Goal: Entertainment & Leisure: Consume media (video, audio)

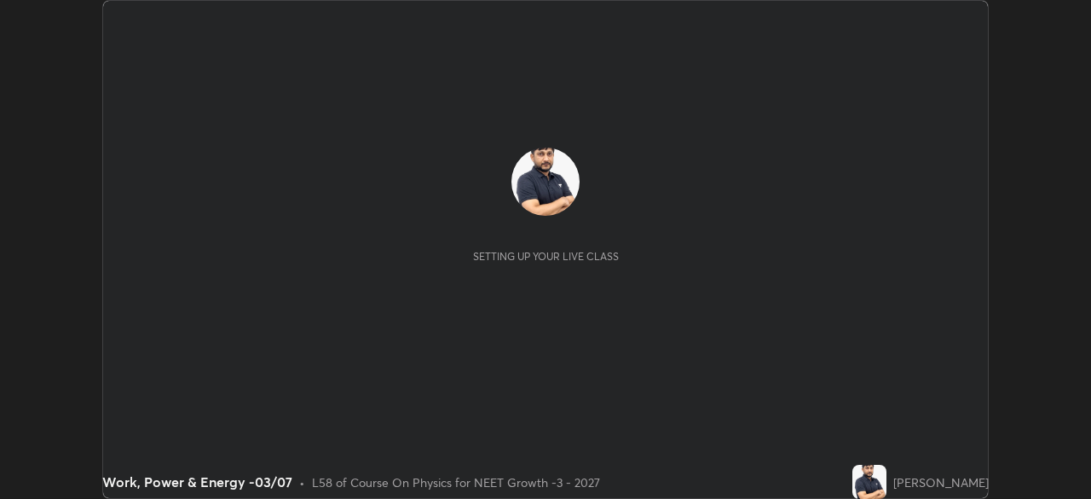
scroll to position [499, 1090]
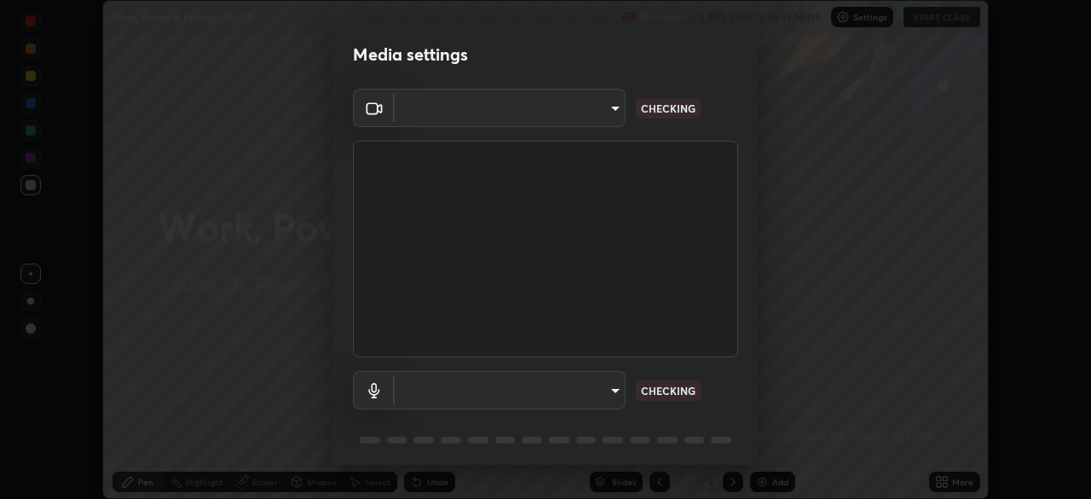
type input "1bc8c760721724c3bb23fa848bc882cb96d251e159a7e377002adb6141e657bd"
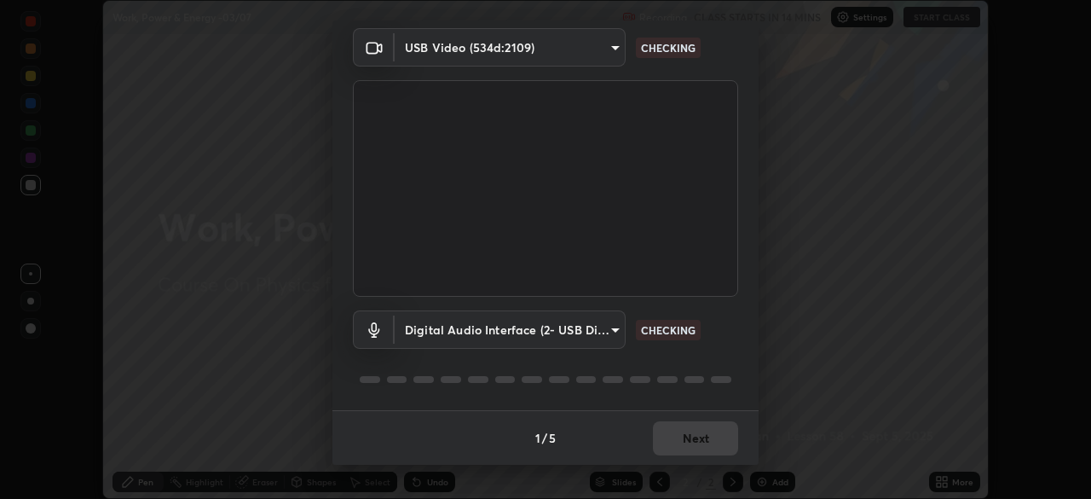
click at [473, 330] on body "Erase all Work, Power & Energy -03/07 Recording CLASS STARTS IN 14 MINS Setting…" at bounding box center [545, 249] width 1091 height 499
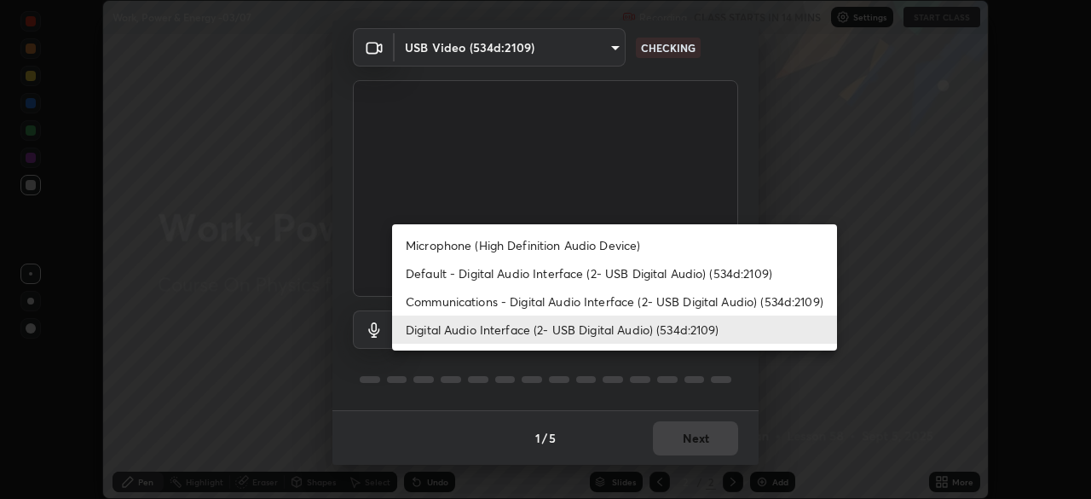
click at [477, 279] on li "Default - Digital Audio Interface (2- USB Digital Audio) (534d:2109)" at bounding box center [614, 273] width 445 height 28
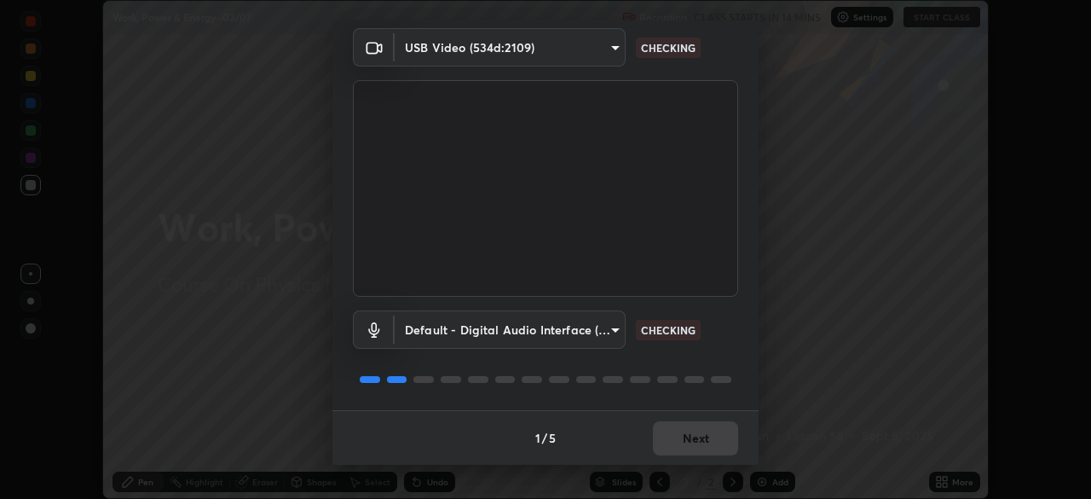
click at [561, 331] on body "Erase all Work, Power & Energy -03/07 Recording CLASS STARTS IN 14 MINS Setting…" at bounding box center [545, 249] width 1091 height 499
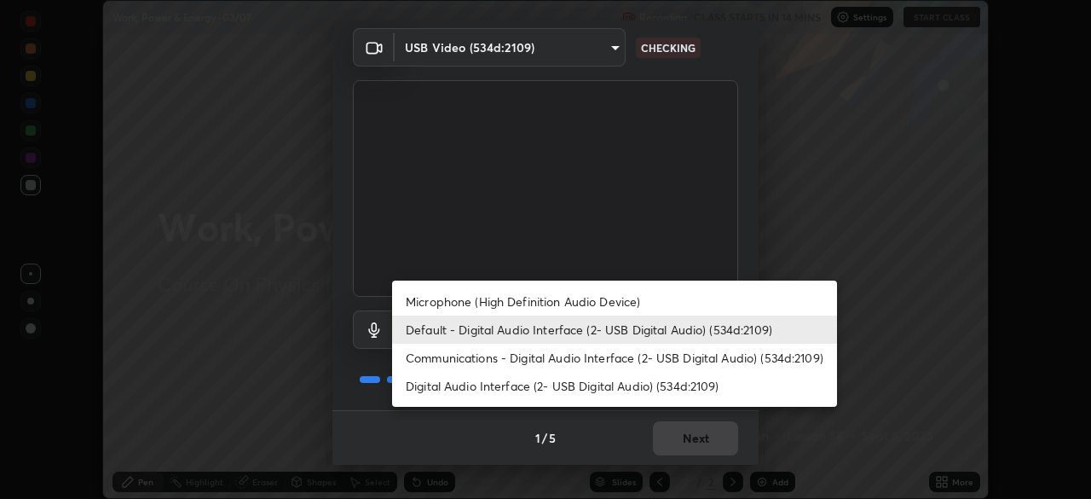
click at [561, 390] on li "Digital Audio Interface (2- USB Digital Audio) (534d:2109)" at bounding box center [614, 386] width 445 height 28
type input "1918f708b987fa0595dc9586349fa6393aff4c3e10ee40660038fb12667bac0b"
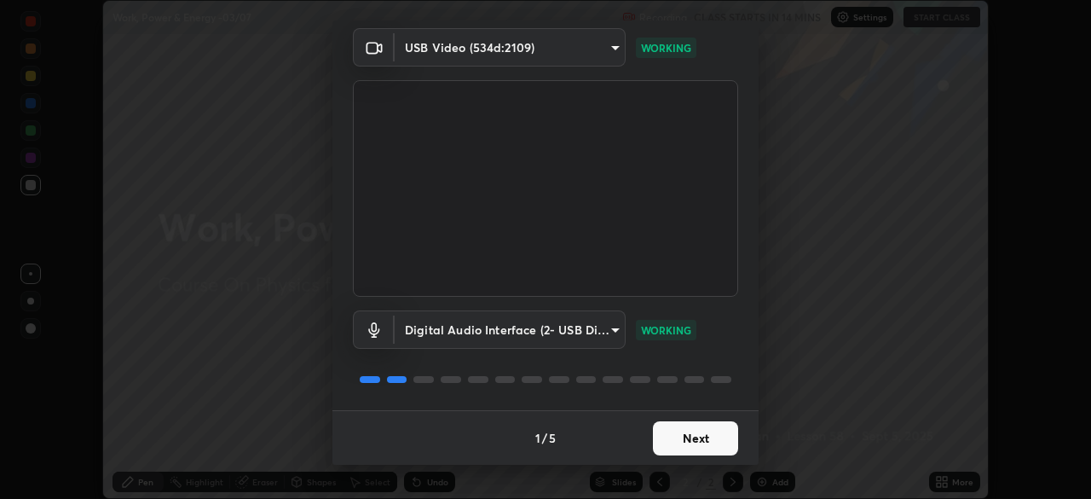
click at [702, 437] on button "Next" at bounding box center [695, 438] width 85 height 34
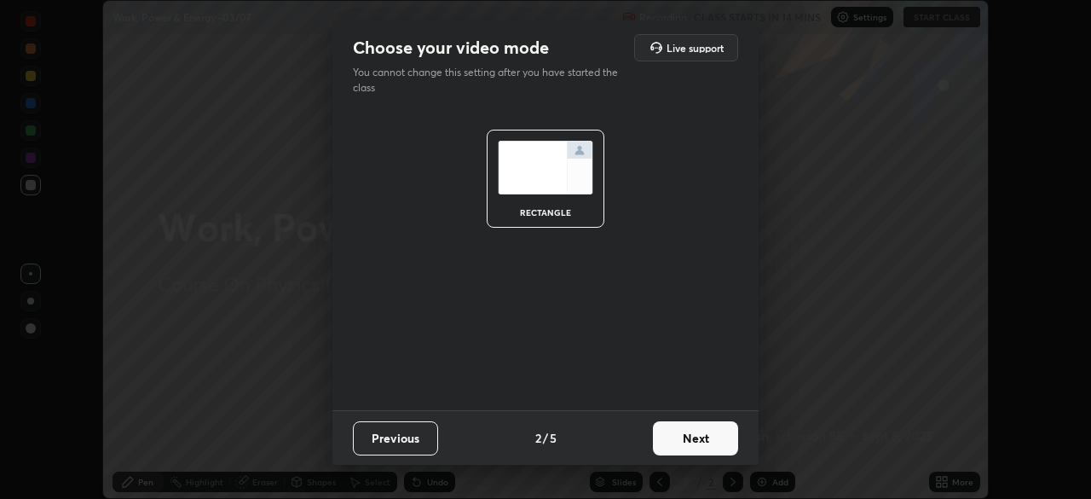
scroll to position [0, 0]
click at [708, 436] on button "Next" at bounding box center [695, 438] width 85 height 34
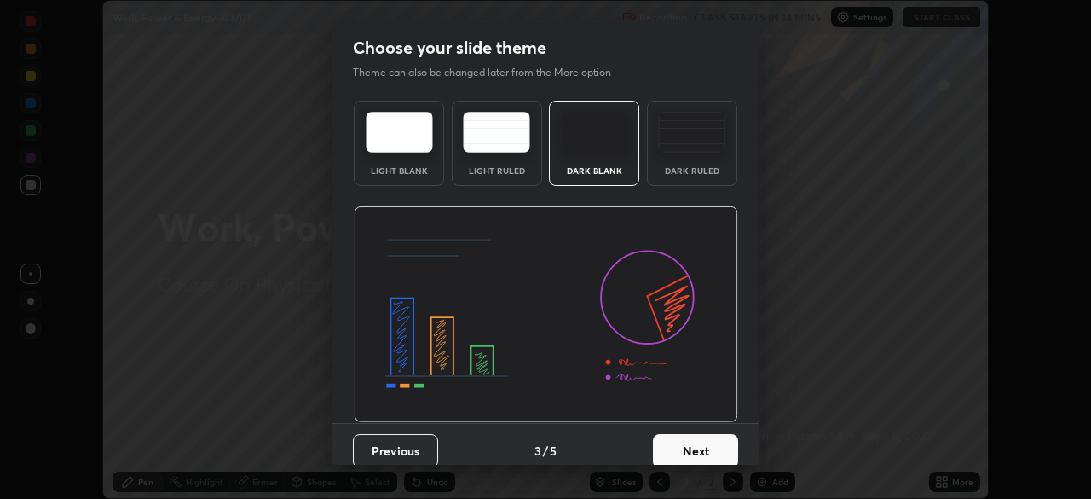
click at [719, 440] on button "Next" at bounding box center [695, 451] width 85 height 34
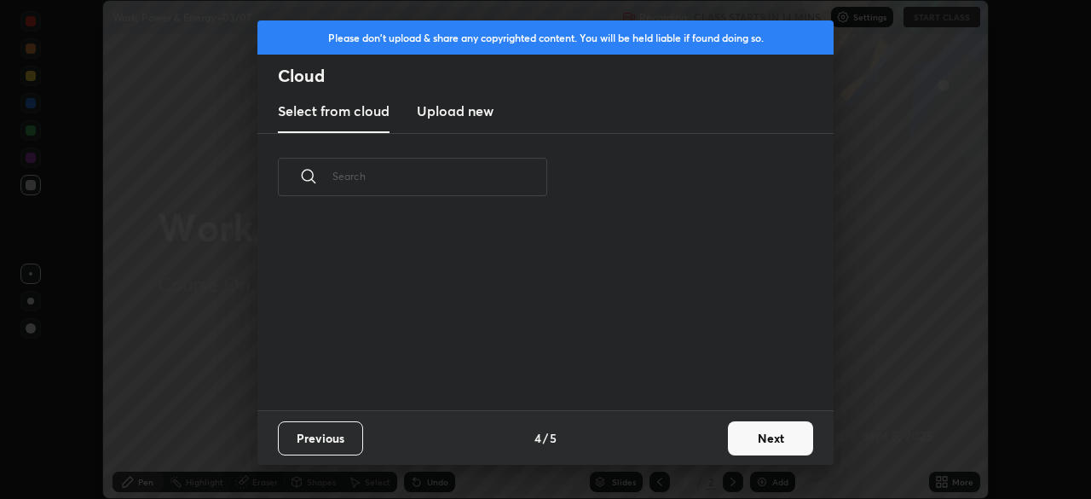
click at [731, 440] on button "Next" at bounding box center [770, 438] width 85 height 34
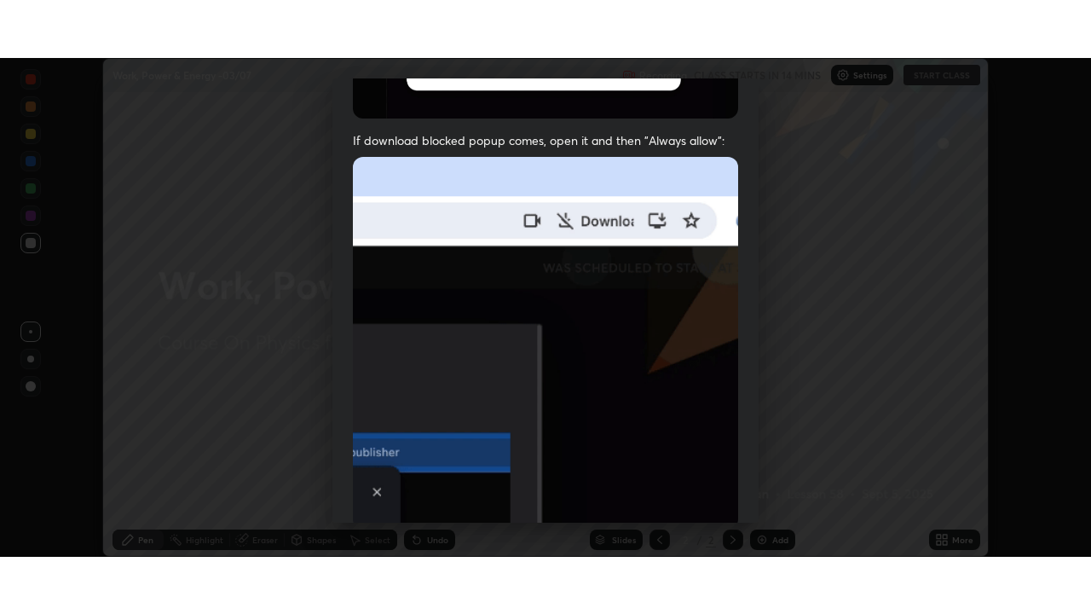
scroll to position [408, 0]
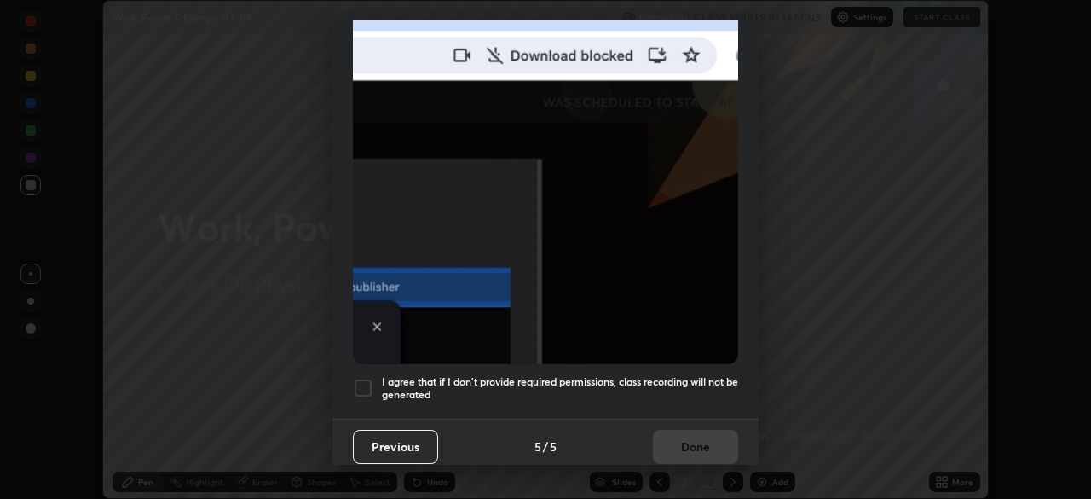
click at [368, 378] on div at bounding box center [363, 388] width 20 height 20
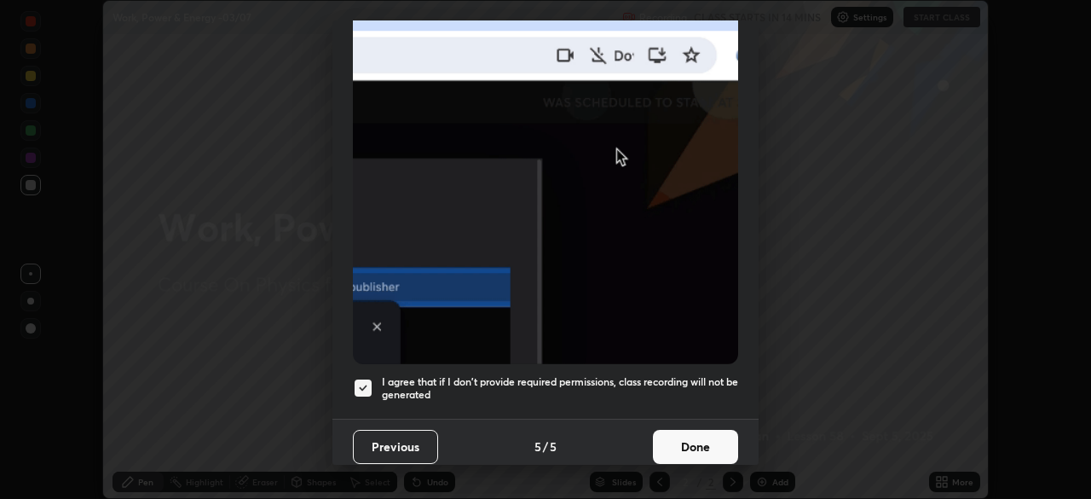
click at [708, 437] on button "Done" at bounding box center [695, 447] width 85 height 34
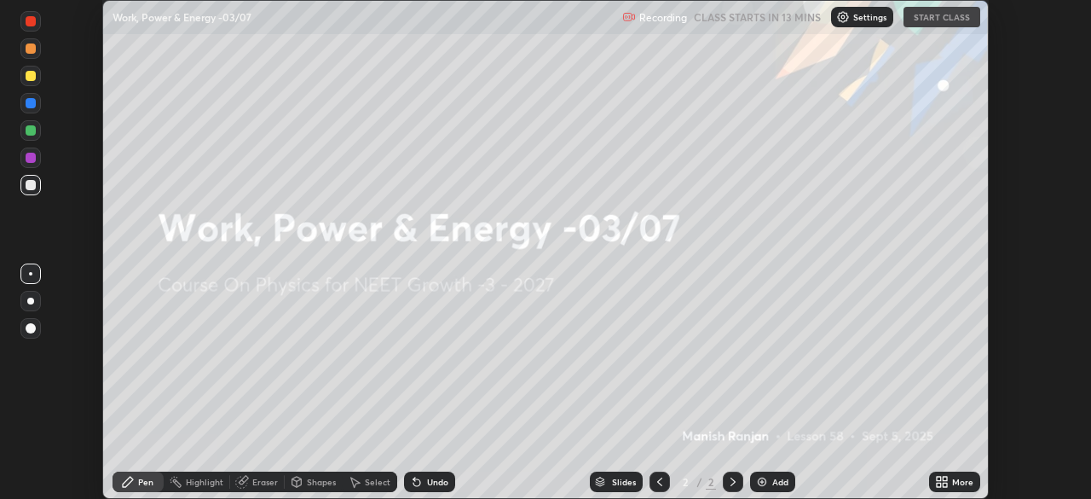
click at [930, 483] on div "More" at bounding box center [954, 481] width 51 height 20
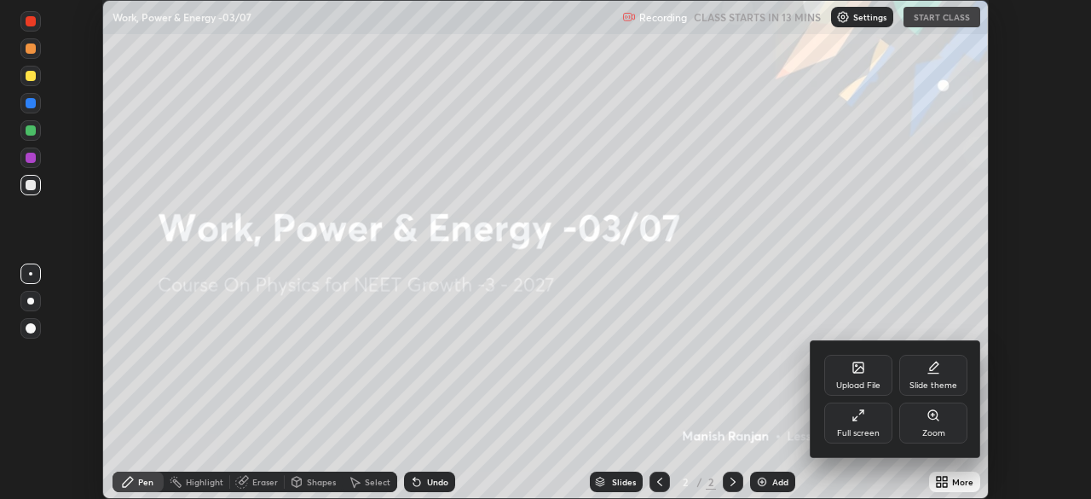
click at [852, 431] on div "Full screen" at bounding box center [858, 433] width 43 height 9
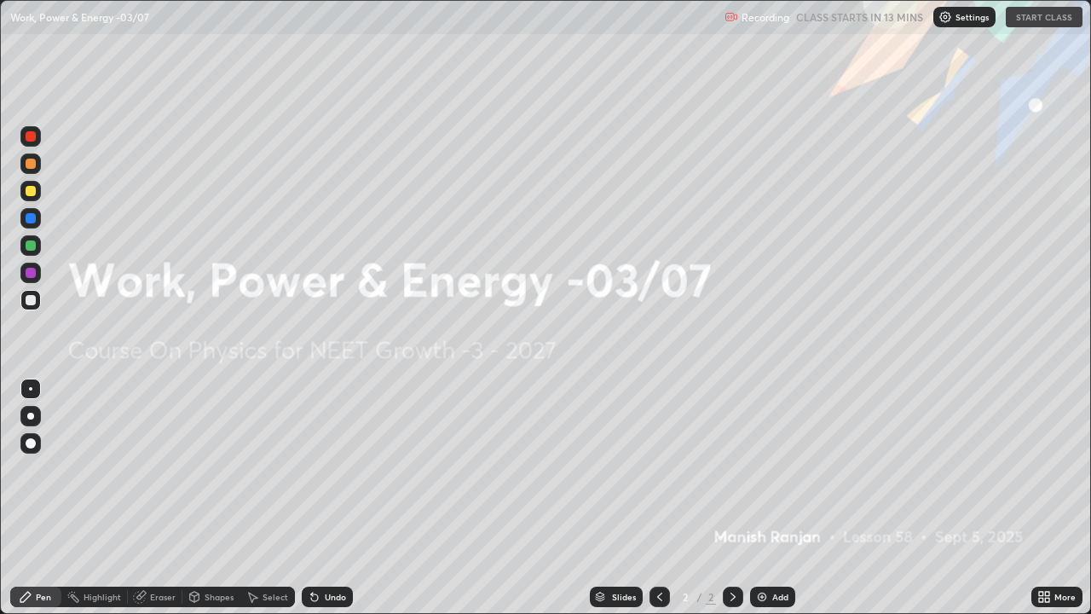
scroll to position [614, 1091]
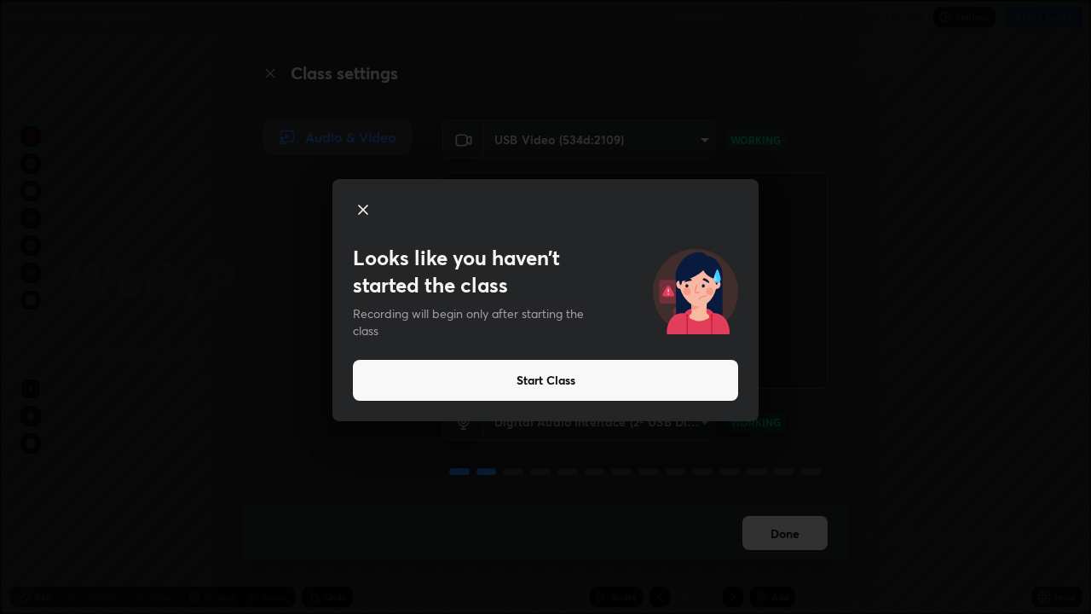
click at [361, 211] on icon at bounding box center [363, 209] width 9 height 9
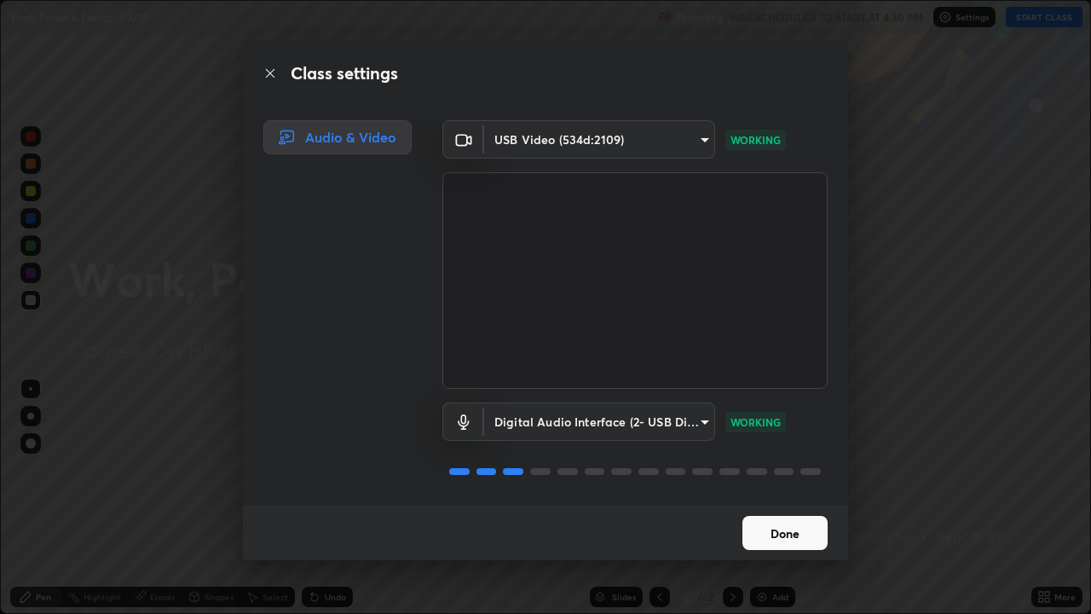
click at [797, 498] on button "Done" at bounding box center [784, 533] width 85 height 34
